Goal: Task Accomplishment & Management: Manage account settings

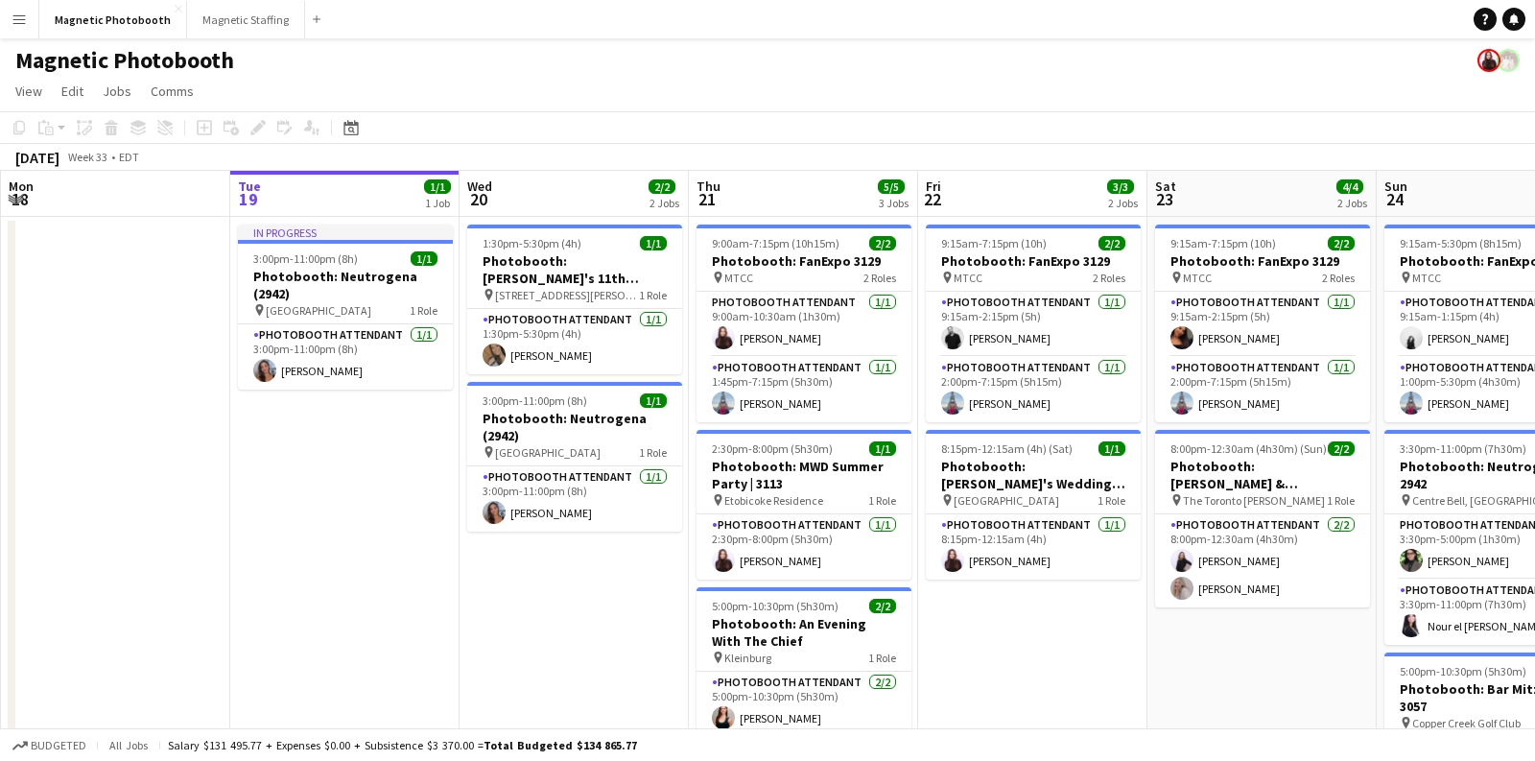
click at [19, 18] on app-icon "Menu" at bounding box center [19, 19] width 15 height 15
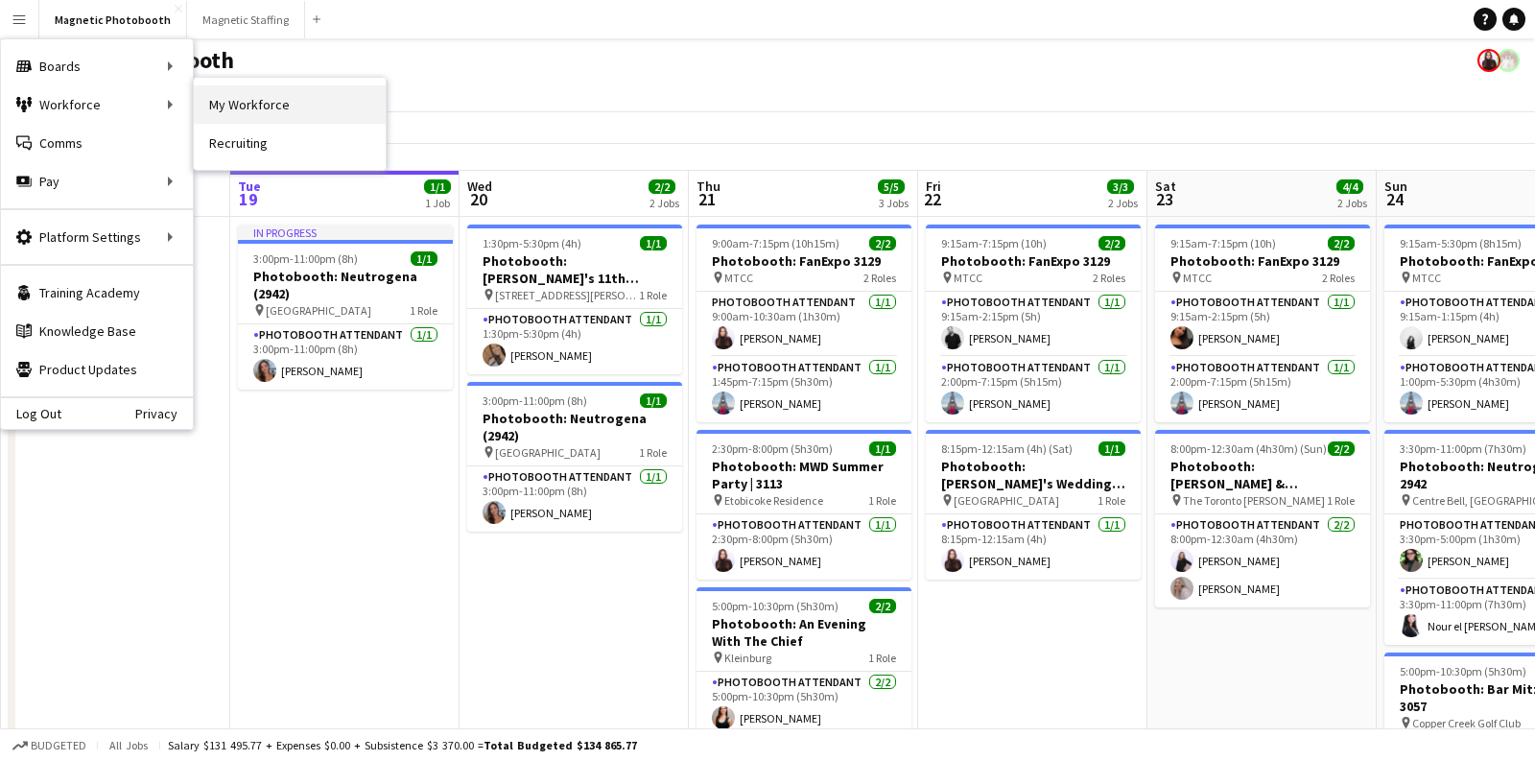
click at [212, 106] on link "My Workforce" at bounding box center [290, 104] width 192 height 38
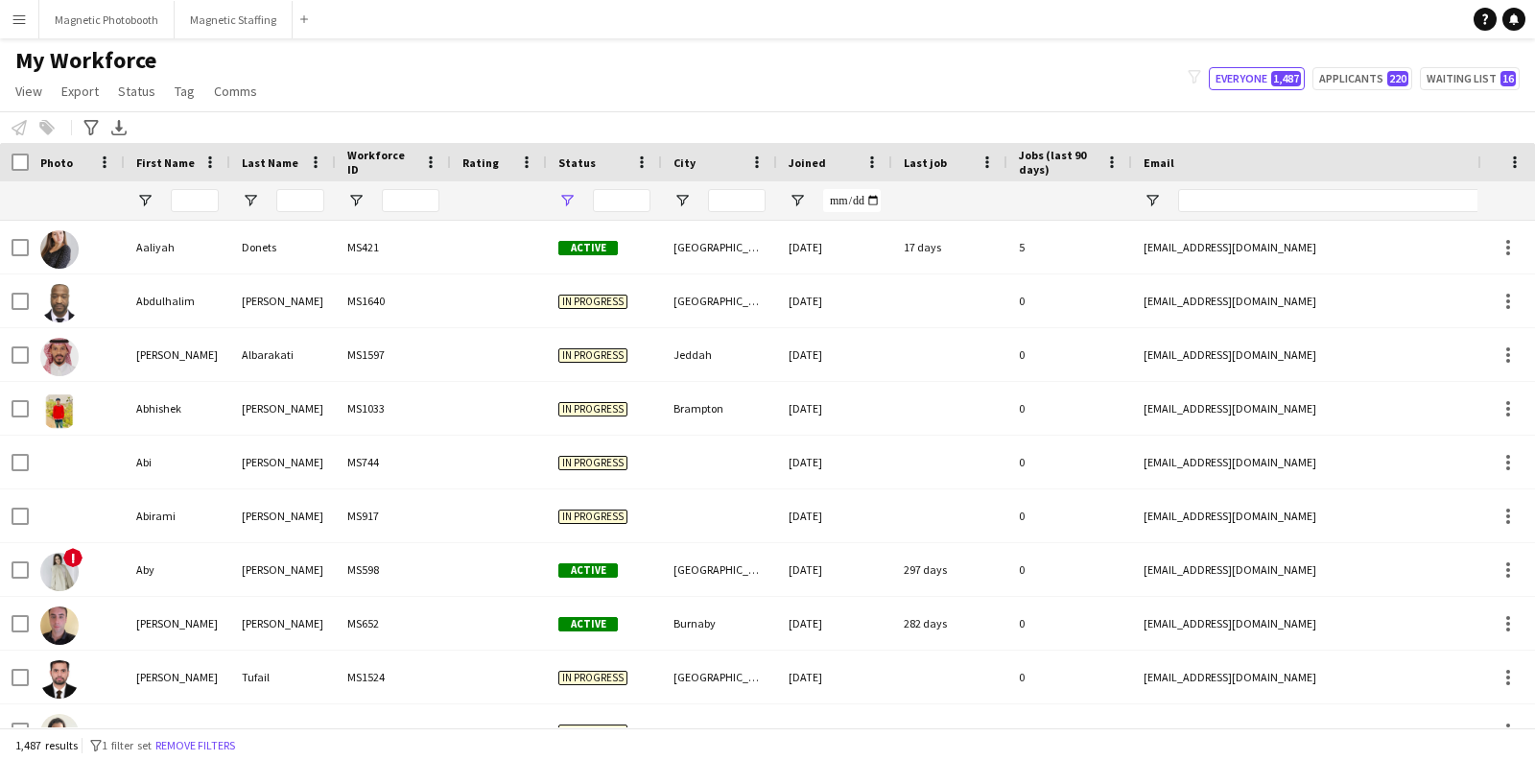
type input "**********"
click at [203, 199] on input "First Name Filter Input" at bounding box center [195, 200] width 48 height 23
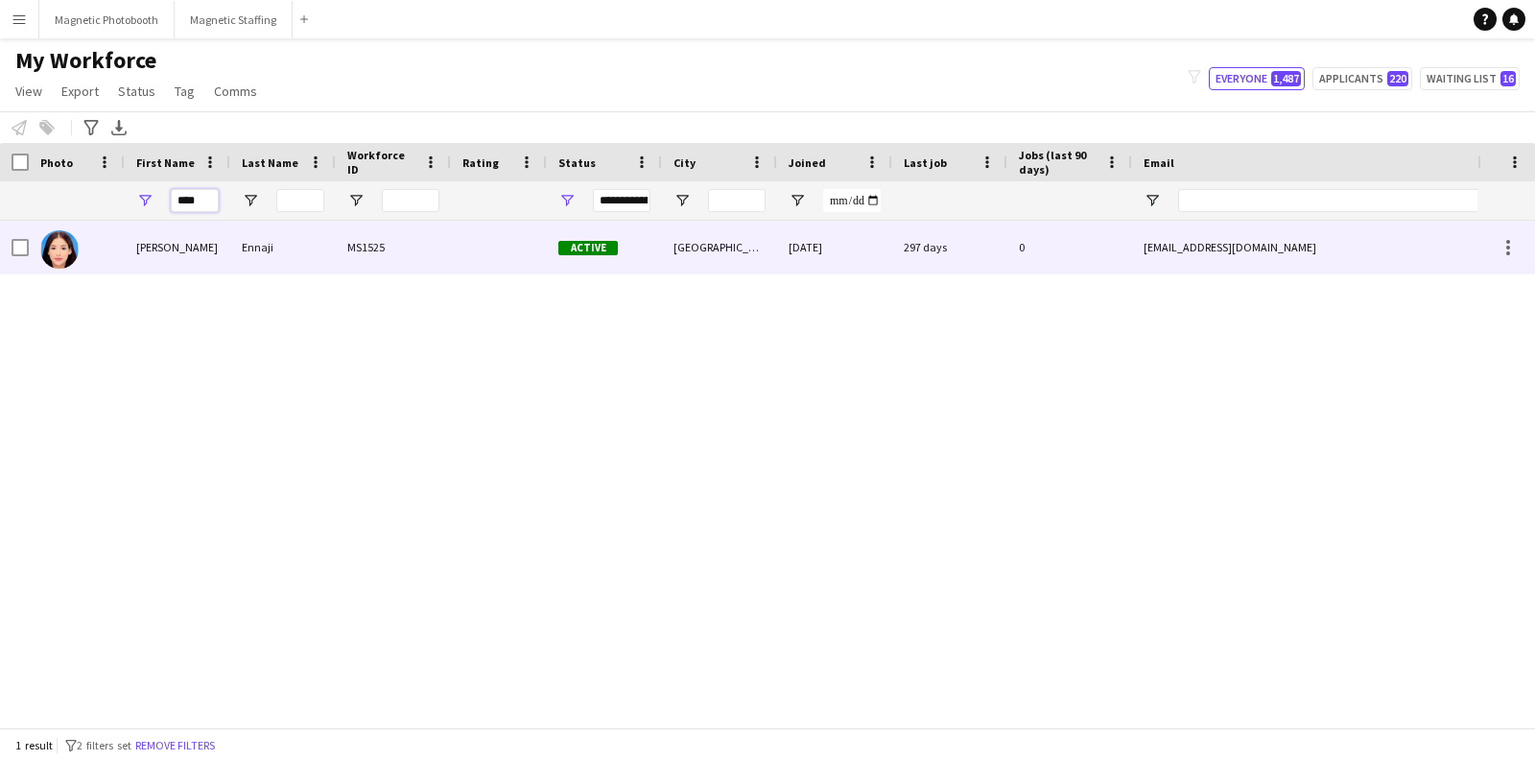
type input "****"
click at [180, 246] on div "[PERSON_NAME]" at bounding box center [178, 247] width 106 height 53
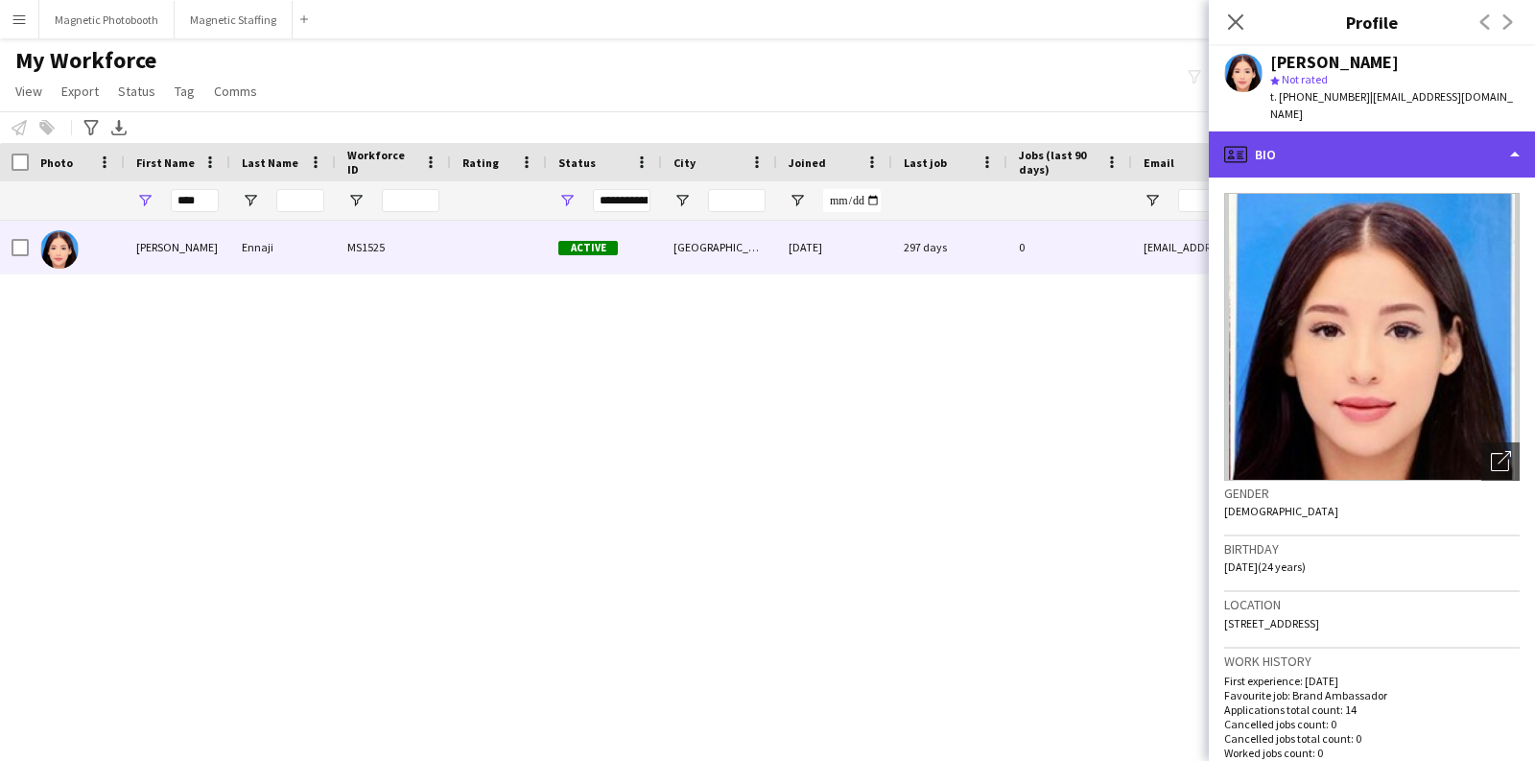
click at [1452, 131] on div "profile Bio" at bounding box center [1372, 154] width 326 height 46
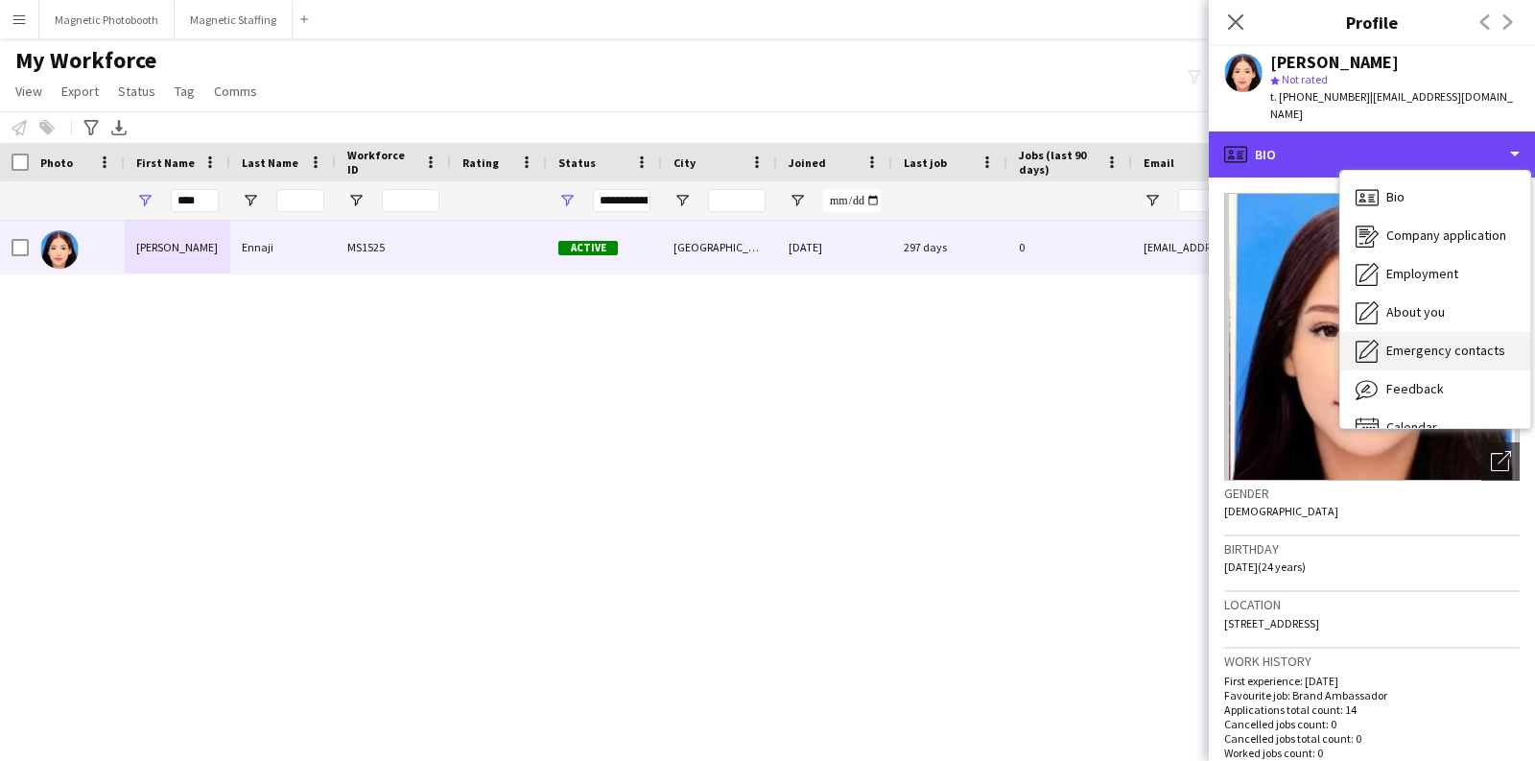
scroll to position [26, 0]
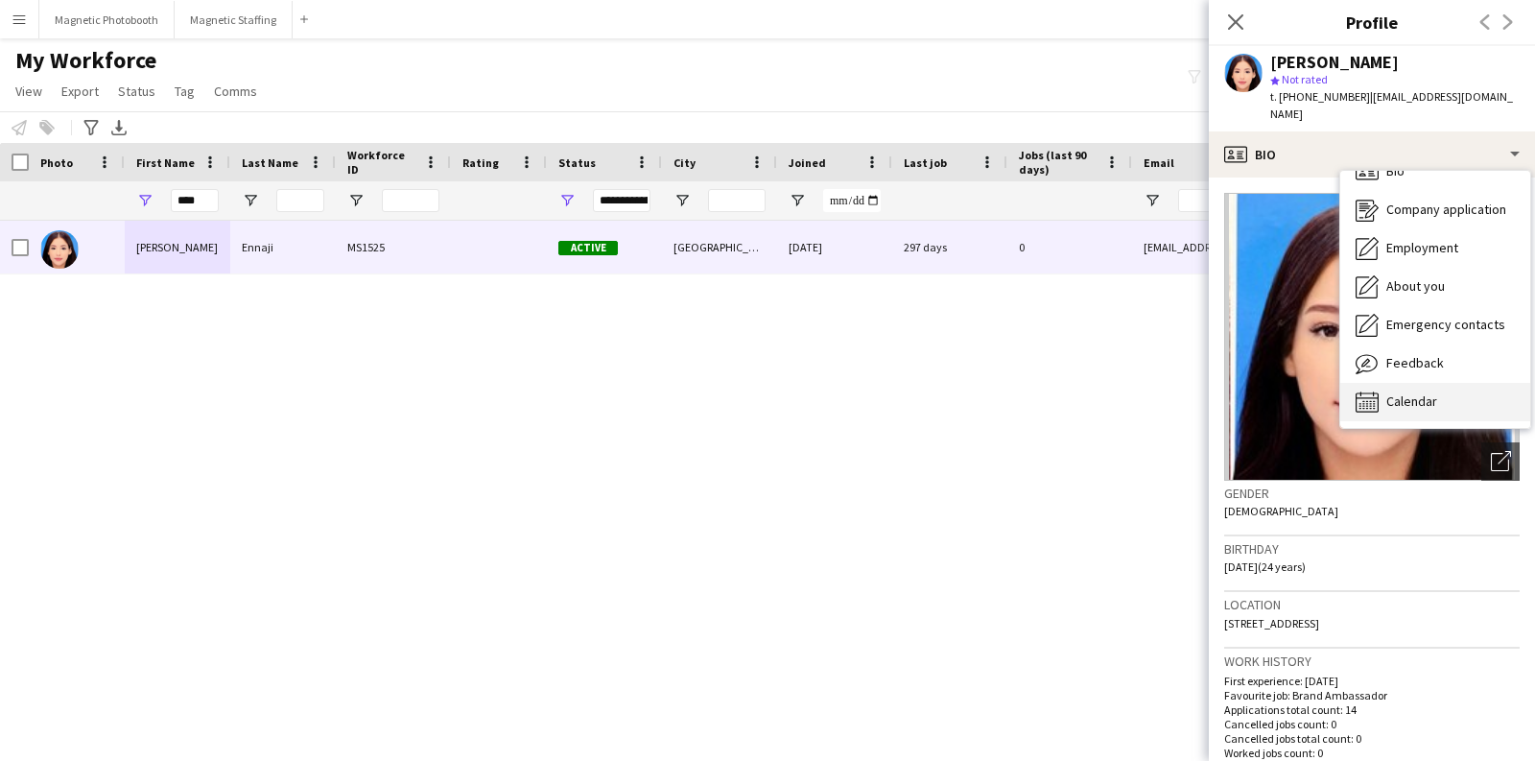
click at [1402, 392] on span "Calendar" at bounding box center [1411, 400] width 51 height 17
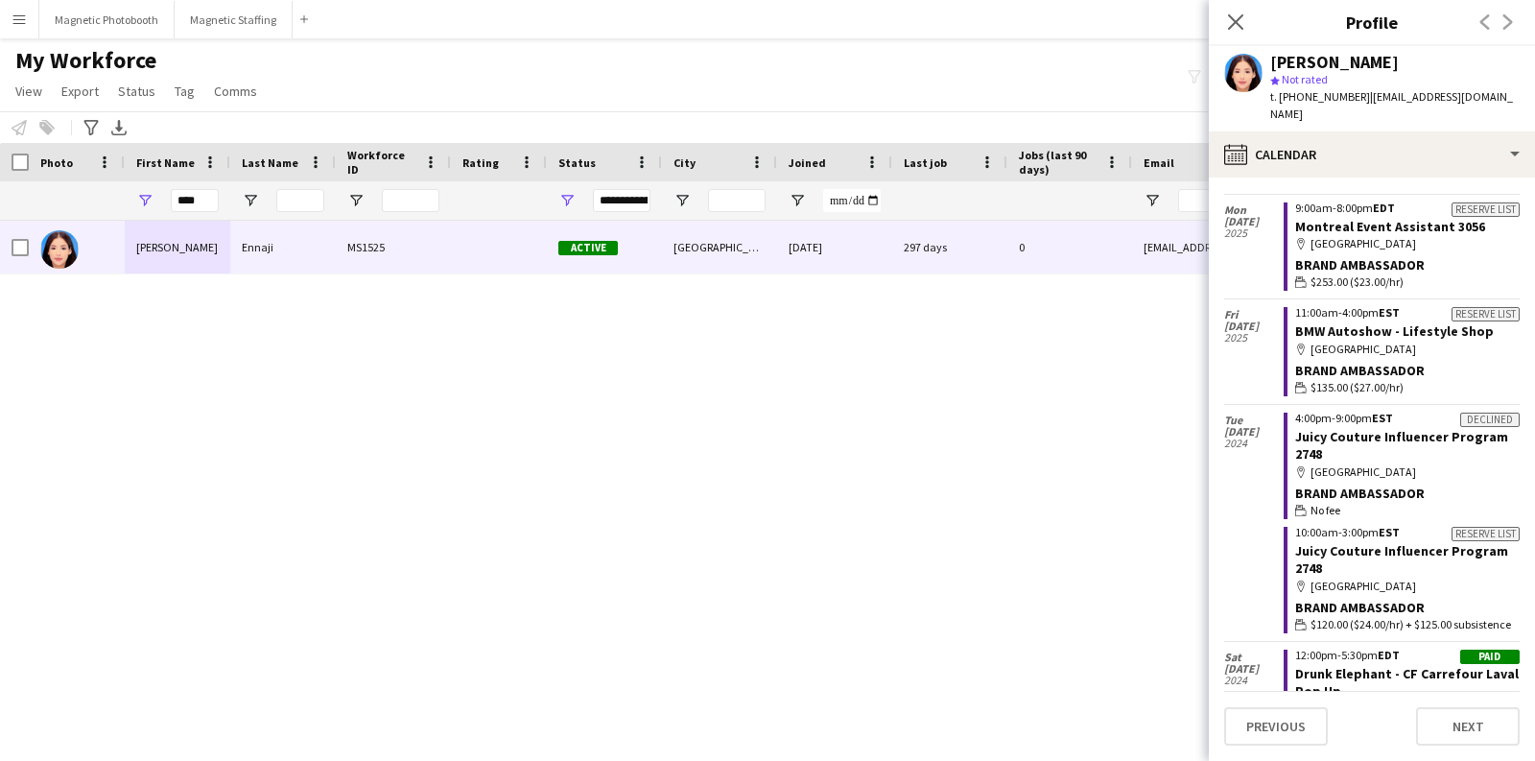
scroll to position [1562, 0]
click at [1233, 19] on icon at bounding box center [1235, 21] width 18 height 18
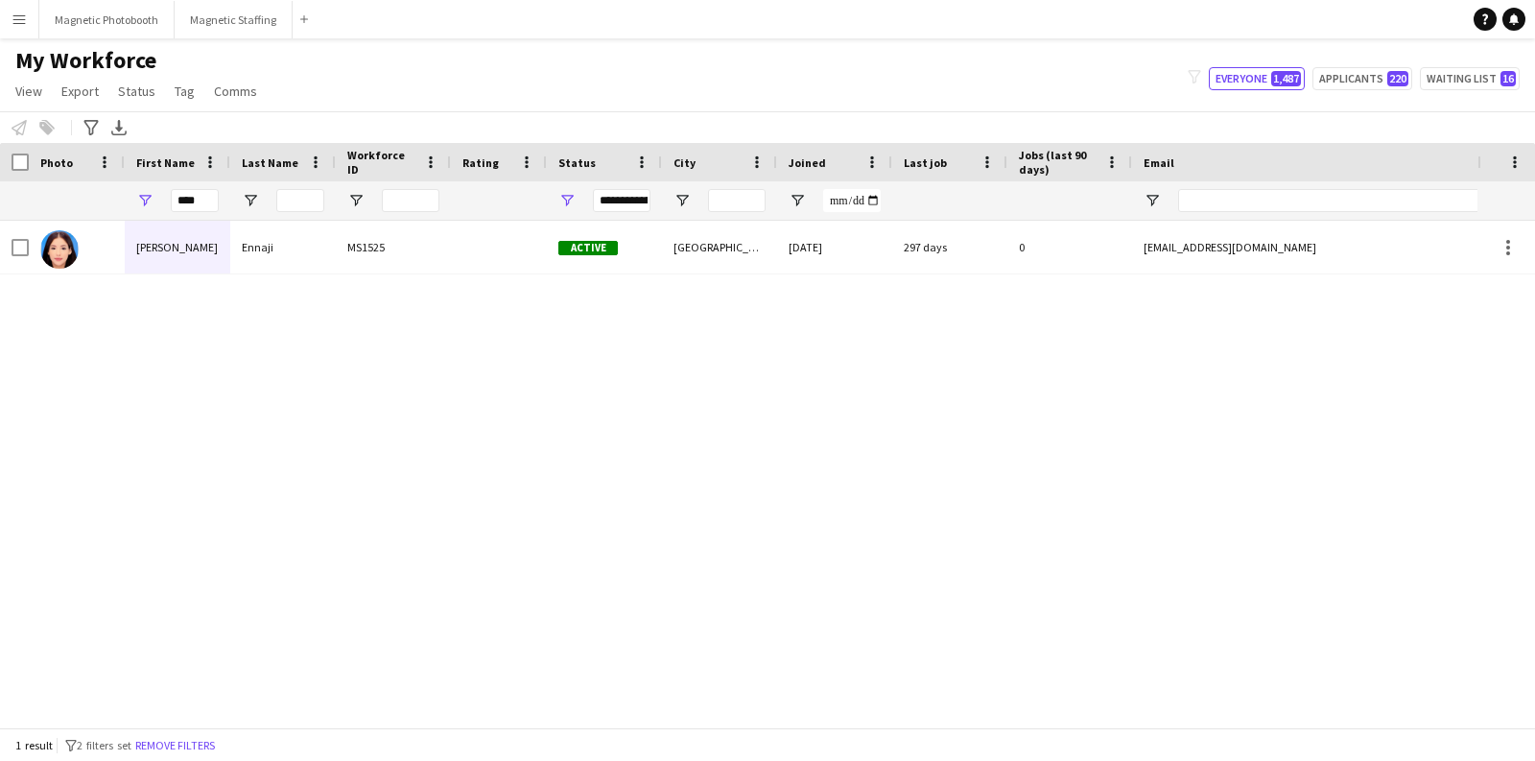
click at [792, 74] on div "My Workforce View Views Default view New view Update view Delete view Edit name…" at bounding box center [767, 78] width 1535 height 65
click at [221, 12] on button "Magnetic Staffing Close" at bounding box center [234, 19] width 118 height 37
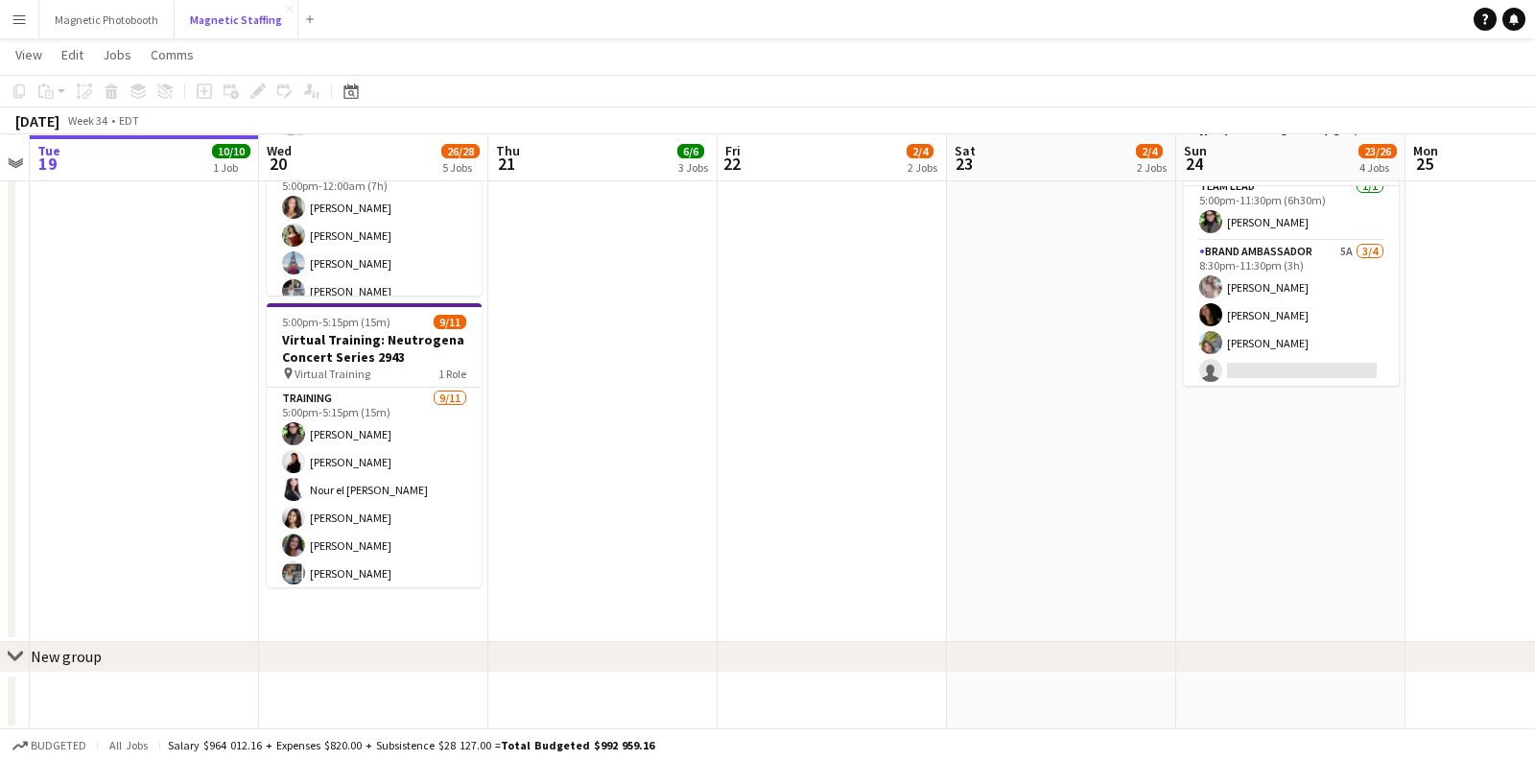
scroll to position [192, 0]
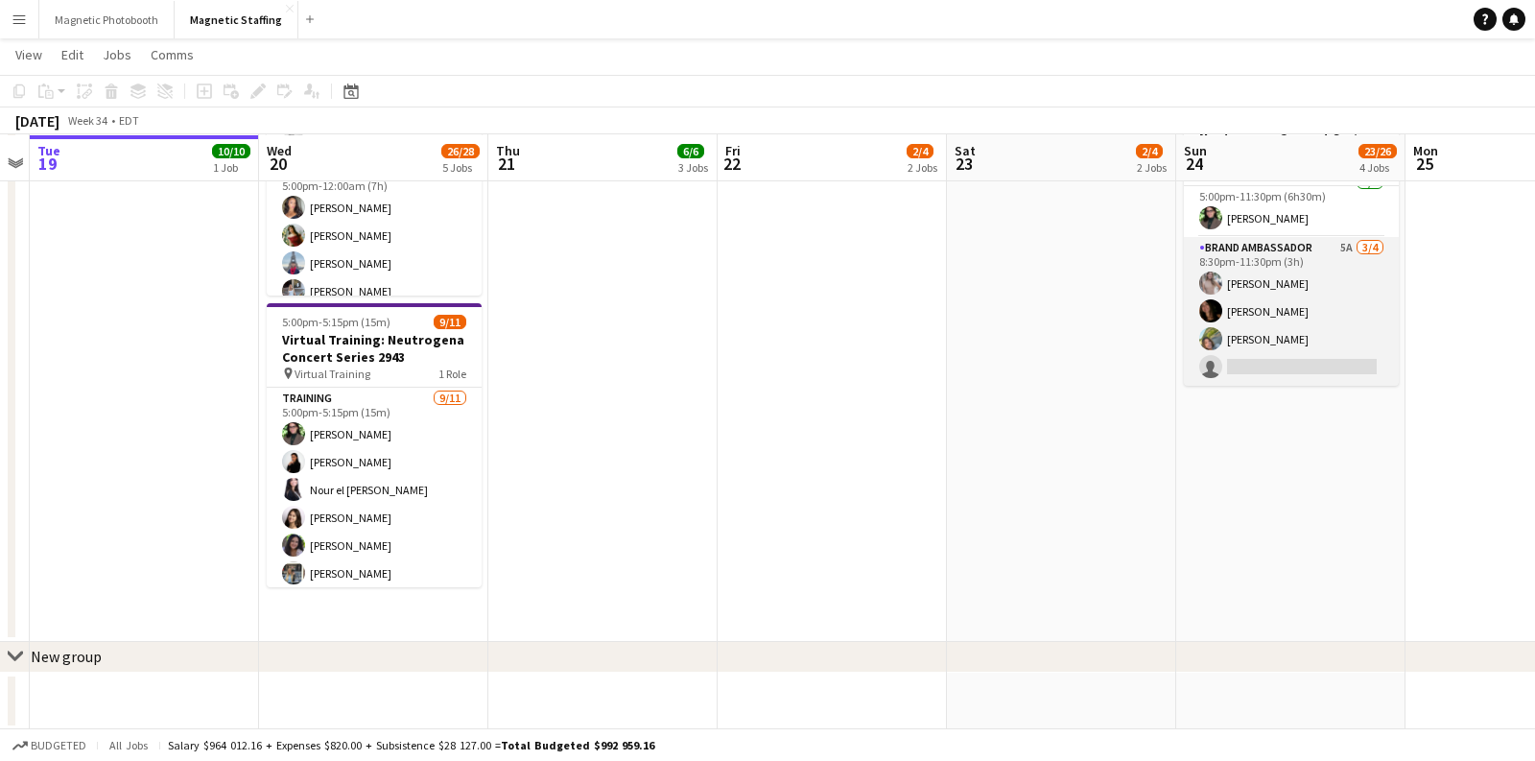
click at [1270, 344] on app-card-role "Brand Ambassador 5A [DATE] 8:30pm-11:30pm (3h) [PERSON_NAME] [PERSON_NAME] [PER…" at bounding box center [1291, 311] width 215 height 149
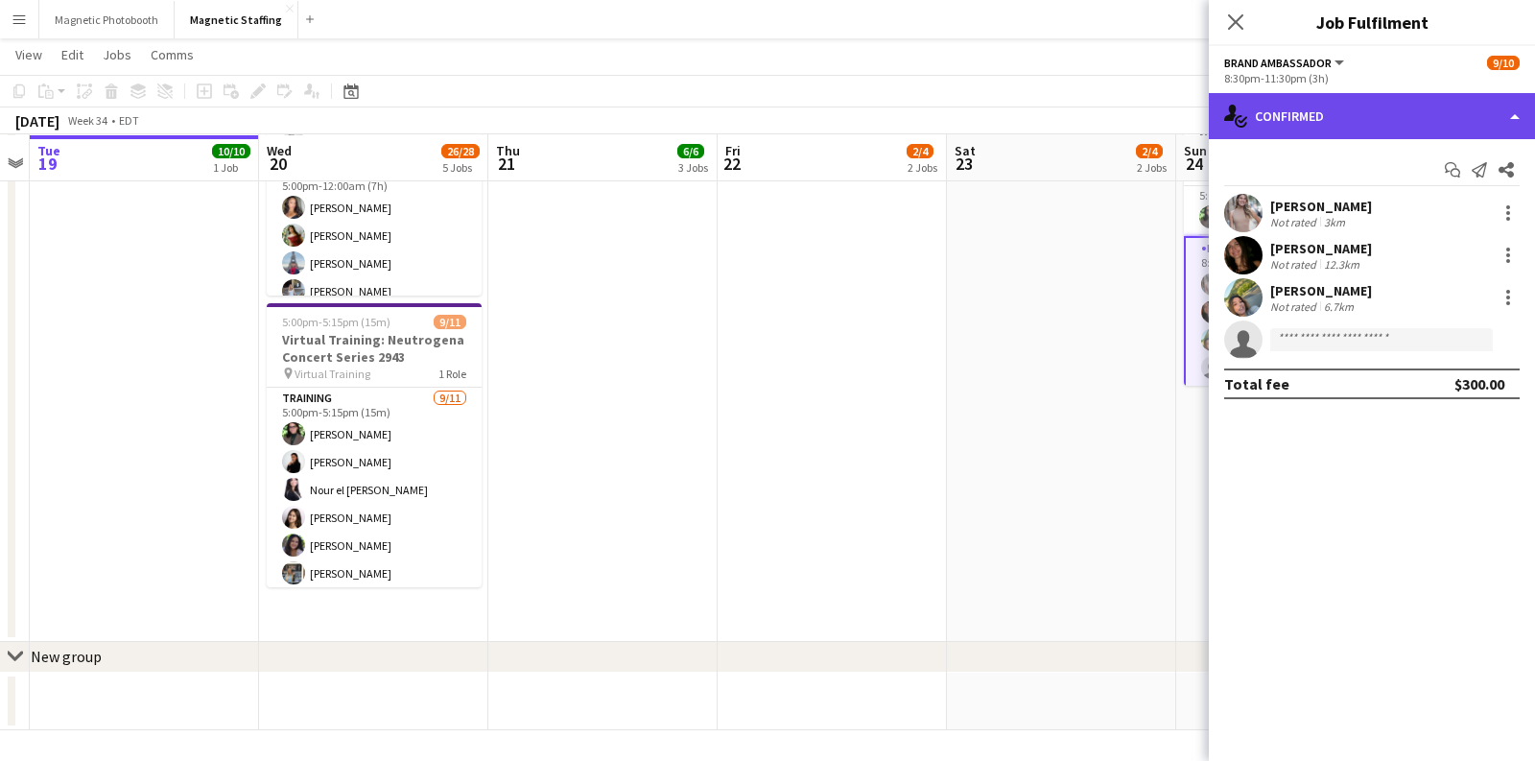
click at [1384, 117] on div "single-neutral-actions-check-2 Confirmed" at bounding box center [1372, 116] width 326 height 46
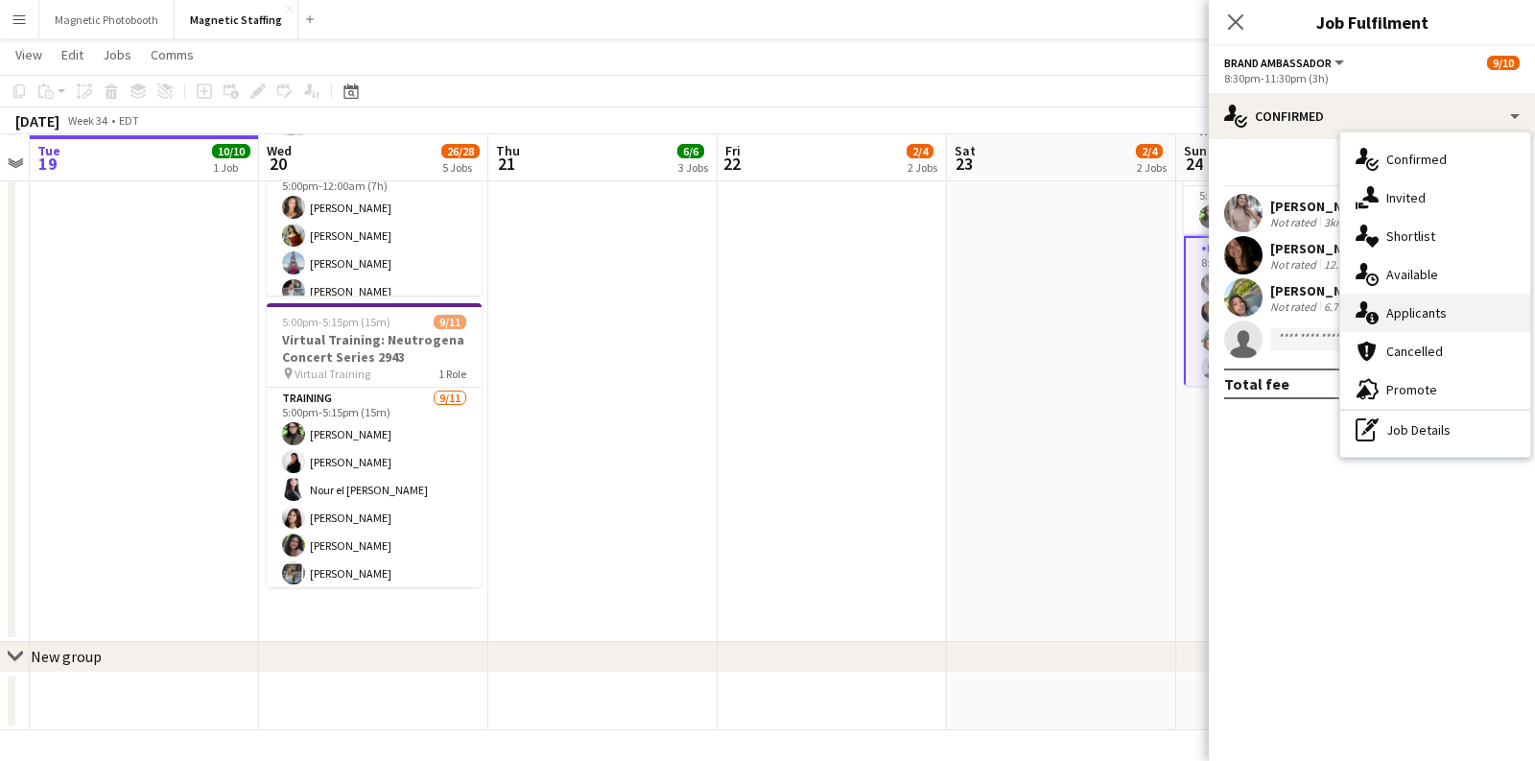
click at [1407, 312] on div "single-neutral-actions-information Applicants" at bounding box center [1435, 313] width 190 height 38
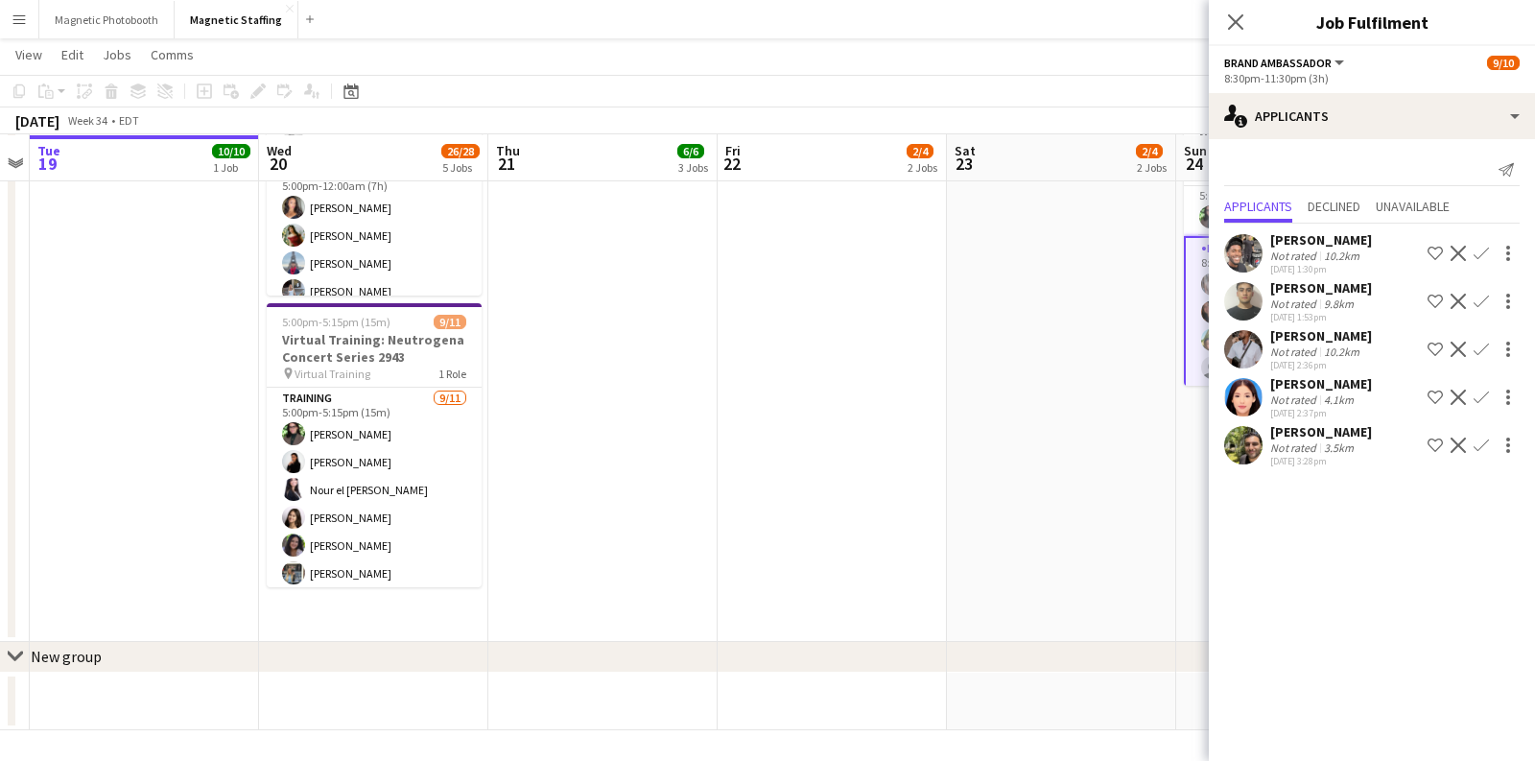
click at [927, 532] on app-date-cell "8:00am-3:30pm (7h30m) 2/2 BMW - Golf Tournament 3143 pin Paintbrush 1 Role Bran…" at bounding box center [832, 37] width 229 height 1210
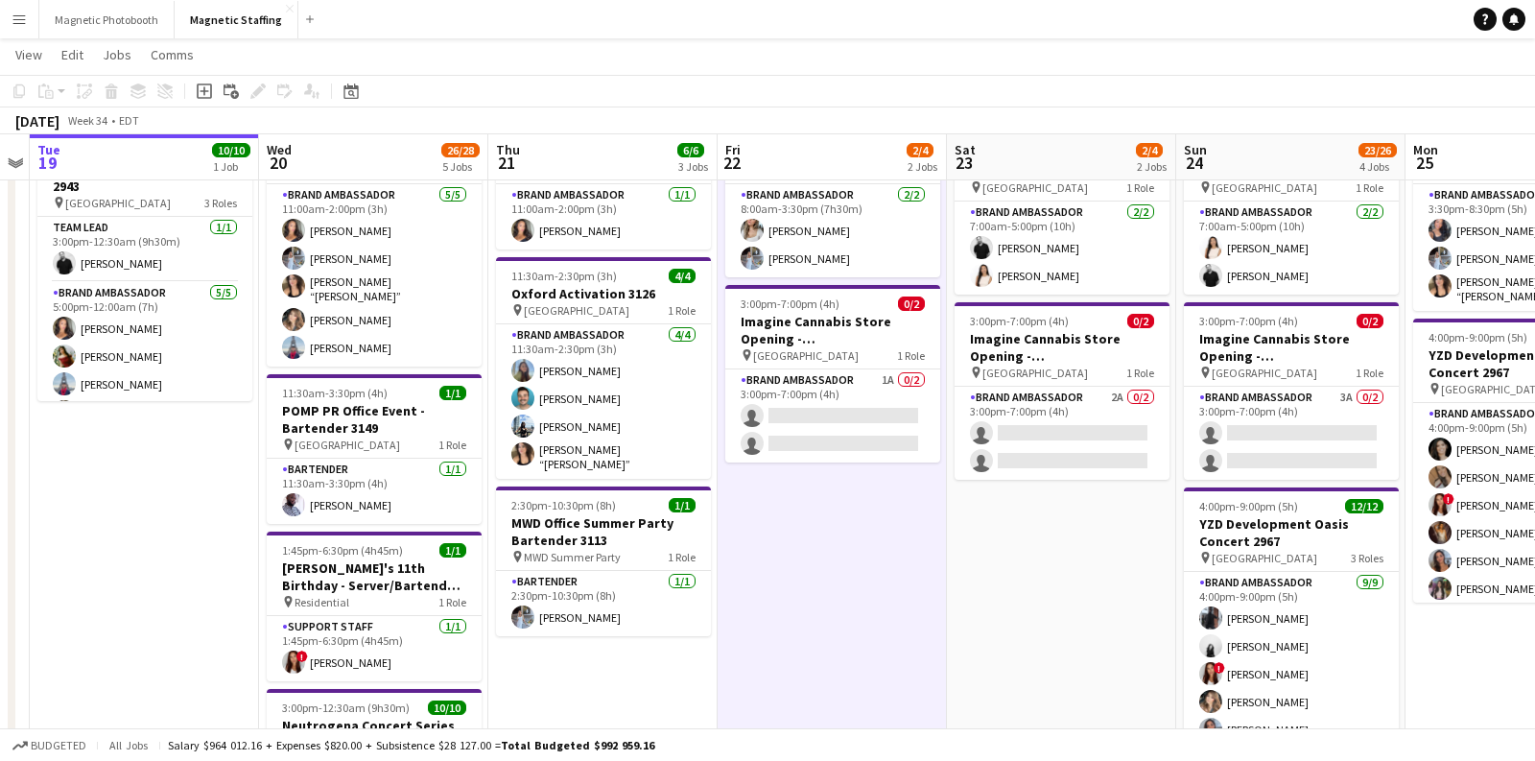
scroll to position [0, 0]
